Goal: Find specific page/section: Find specific page/section

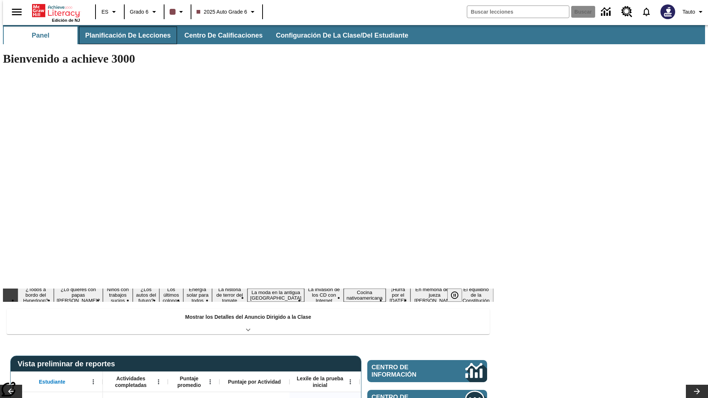
click at [123, 35] on button "Planificación de lecciones" at bounding box center [128, 36] width 98 height 18
